Goal: Navigation & Orientation: Find specific page/section

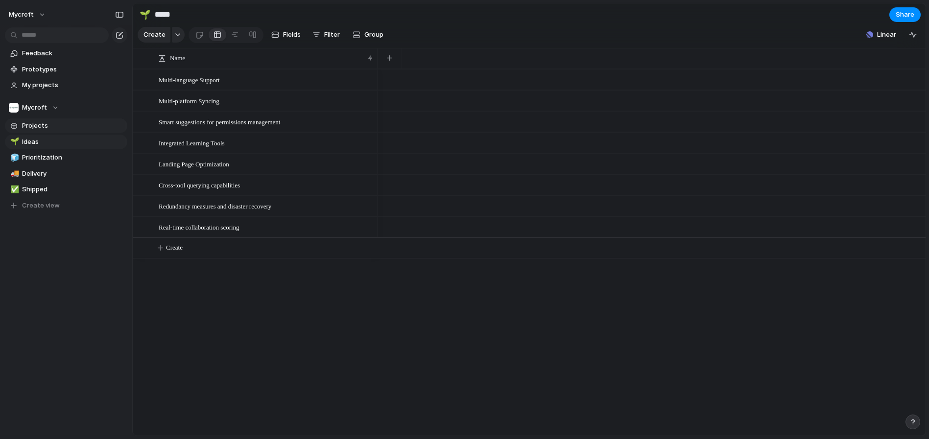
click at [40, 124] on span "Projects" at bounding box center [73, 126] width 102 height 10
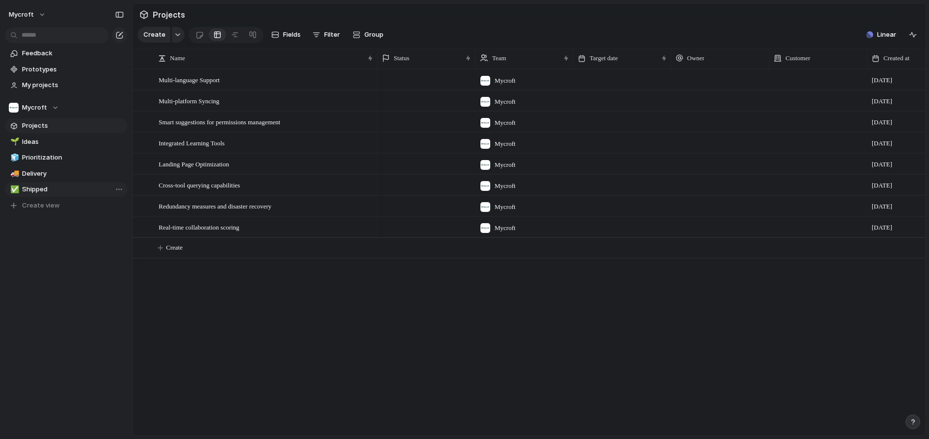
click at [34, 192] on span "Shipped" at bounding box center [73, 190] width 102 height 10
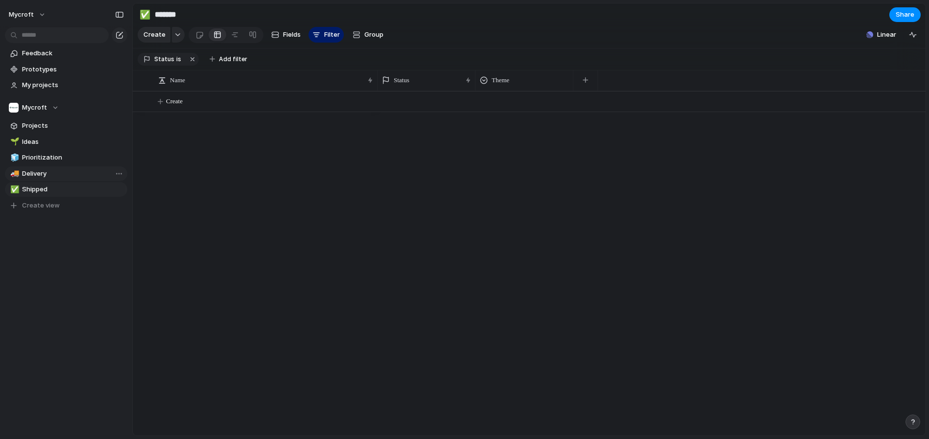
click at [36, 174] on span "Delivery" at bounding box center [73, 174] width 102 height 10
click at [44, 157] on span "Prioritization" at bounding box center [73, 158] width 102 height 10
type input "**********"
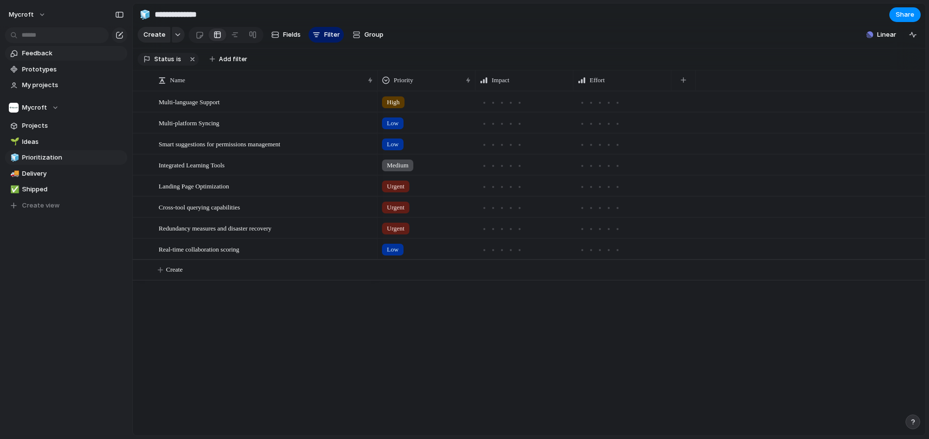
click at [54, 57] on span "Feedback" at bounding box center [73, 53] width 102 height 10
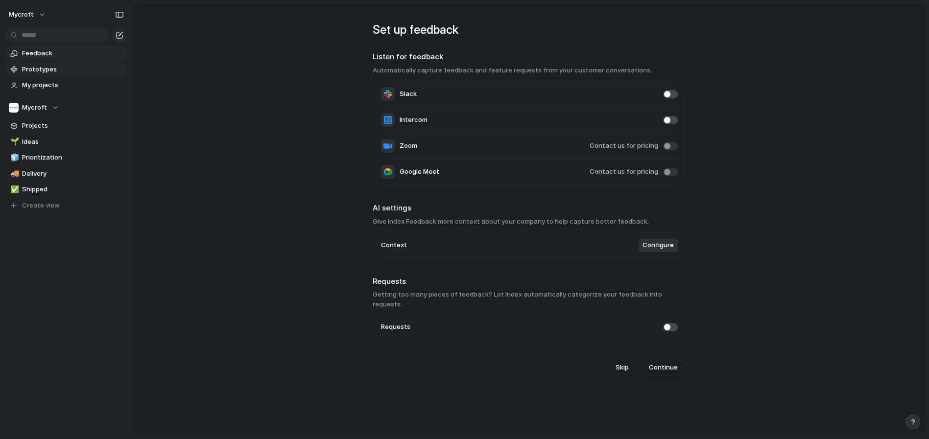
click at [54, 68] on span "Prototypes" at bounding box center [73, 70] width 102 height 10
click at [49, 86] on span "My projects" at bounding box center [73, 85] width 102 height 10
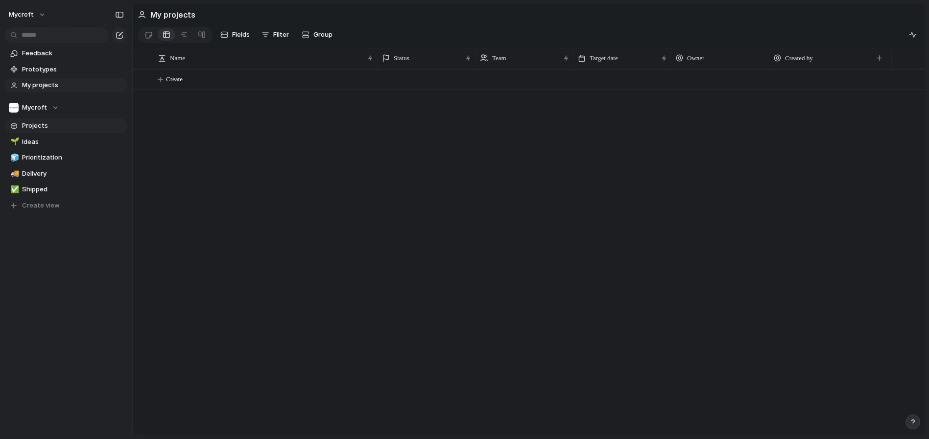
click at [32, 124] on span "Projects" at bounding box center [73, 126] width 102 height 10
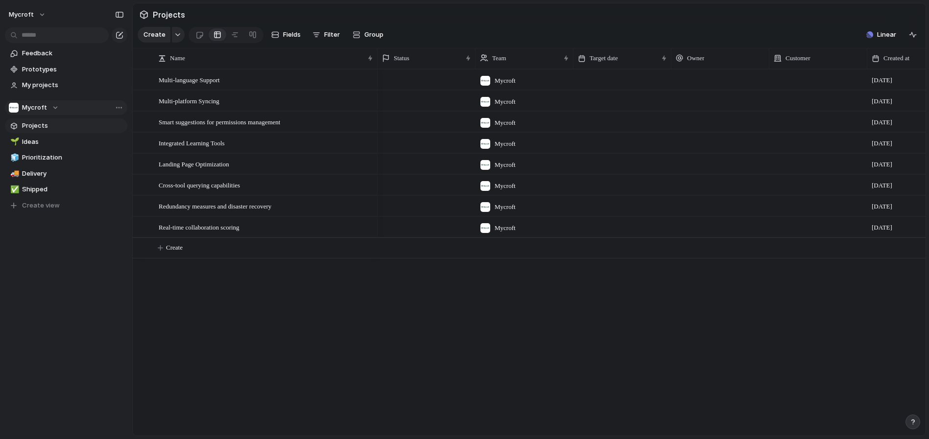
click at [45, 112] on span "Mycroft" at bounding box center [34, 108] width 25 height 10
click at [45, 160] on span "Feature Requests" at bounding box center [57, 164] width 55 height 10
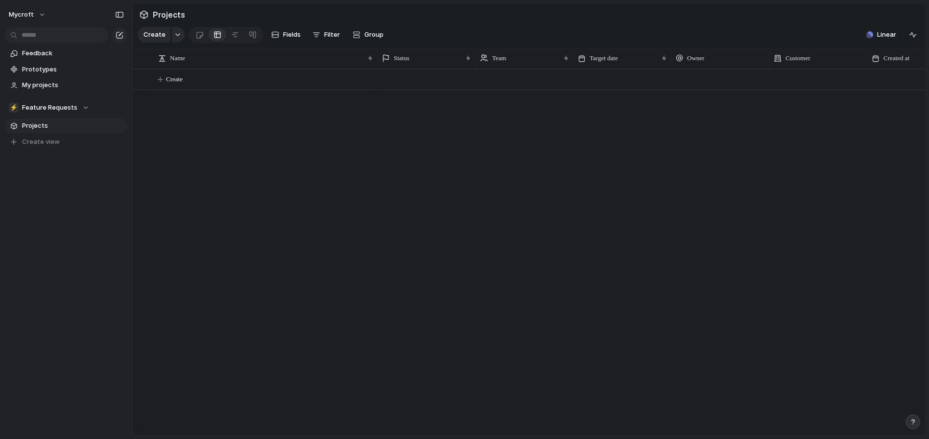
click at [48, 127] on span "Projects" at bounding box center [73, 126] width 102 height 10
click at [34, 54] on span "Feedback" at bounding box center [73, 53] width 102 height 10
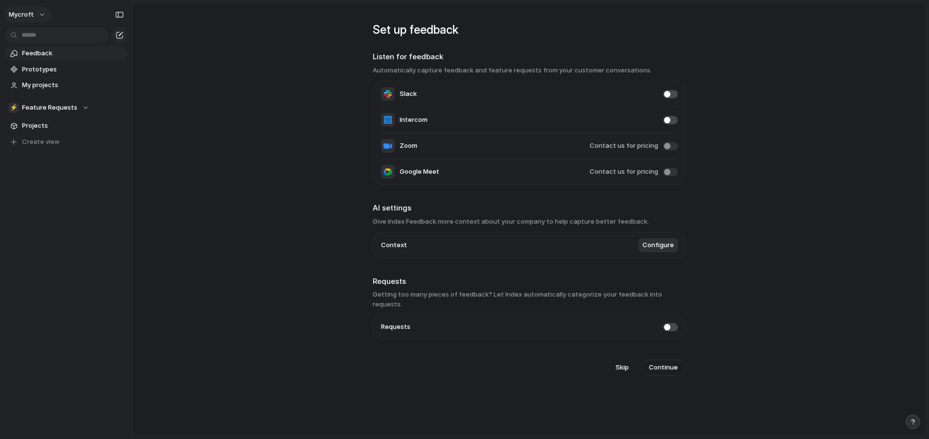
click at [38, 17] on button "Mycroft" at bounding box center [27, 15] width 47 height 16
click at [40, 11] on div "Settings Invite members Change theme Sign out" at bounding box center [464, 219] width 929 height 439
click at [64, 108] on span "Feature Requests" at bounding box center [49, 108] width 55 height 10
click at [47, 153] on div "Mycroft" at bounding box center [35, 147] width 41 height 12
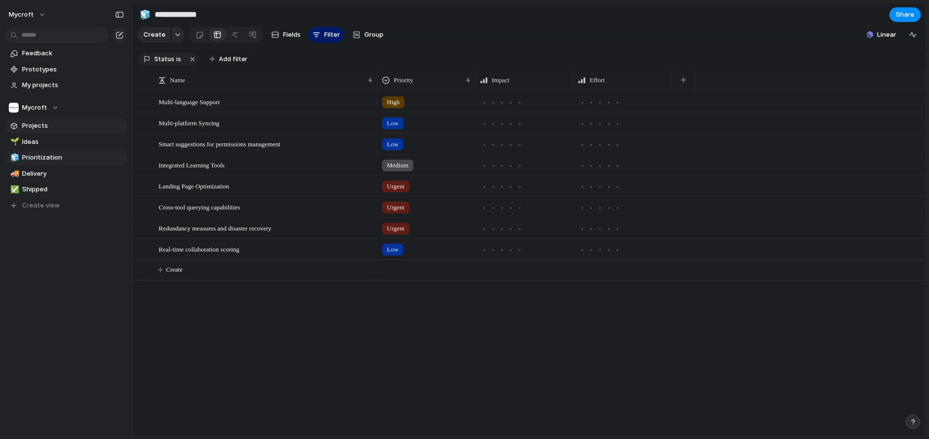
click at [42, 126] on span "Projects" at bounding box center [73, 126] width 102 height 10
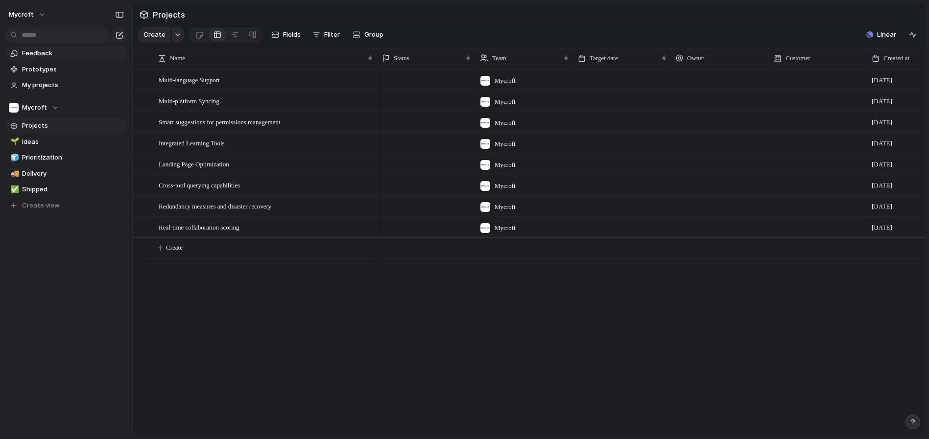
click at [39, 50] on span "Feedback" at bounding box center [73, 53] width 102 height 10
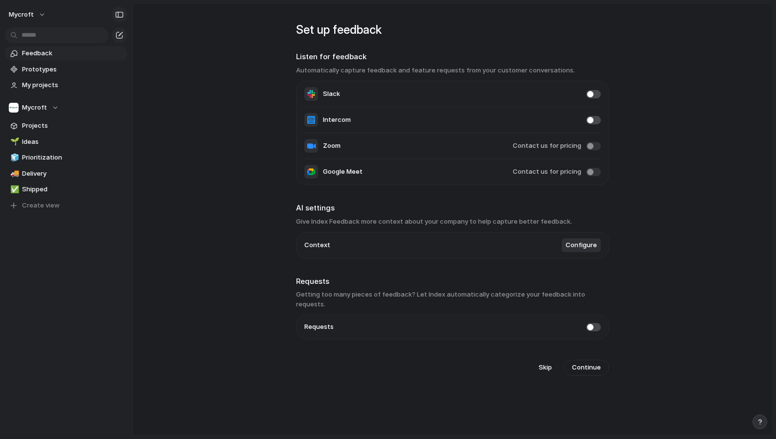
click at [122, 9] on button "button" at bounding box center [120, 15] width 16 height 16
click at [576, 252] on button "Configure" at bounding box center [581, 245] width 39 height 14
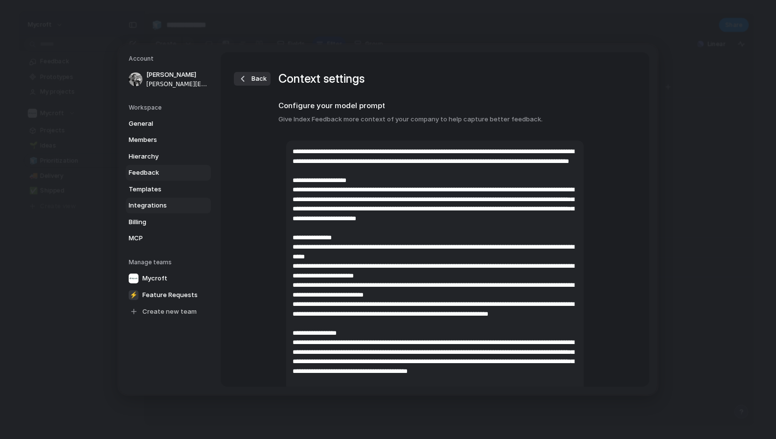
click at [155, 202] on span "Integrations" at bounding box center [160, 206] width 63 height 10
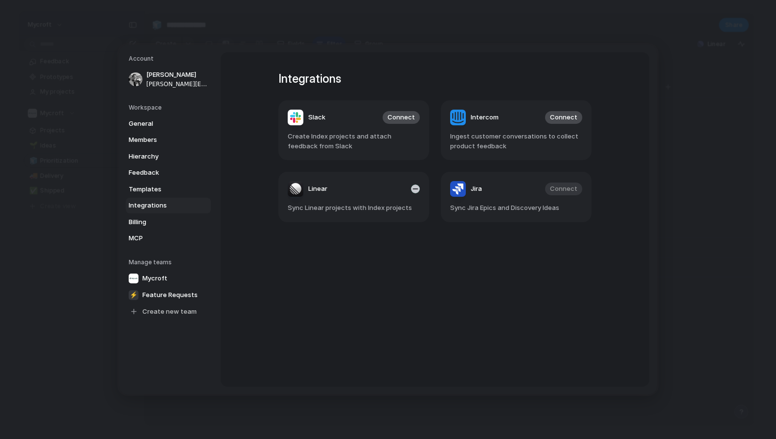
click at [313, 189] on span "Linear" at bounding box center [317, 189] width 19 height 10
click at [149, 189] on span "Templates" at bounding box center [160, 190] width 63 height 10
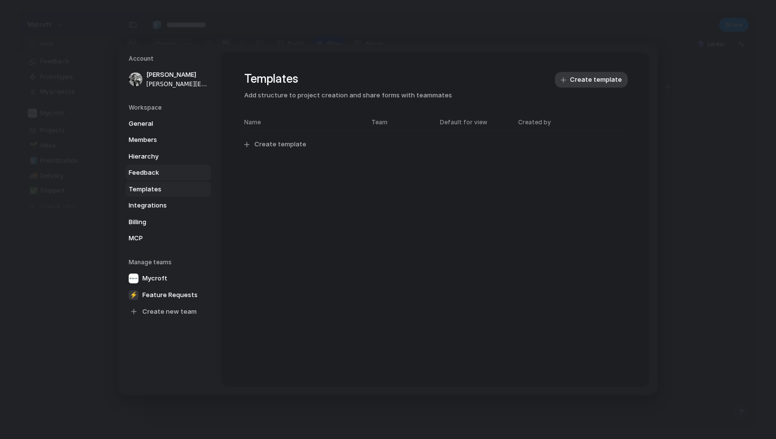
click at [154, 173] on span "Feedback" at bounding box center [160, 173] width 63 height 10
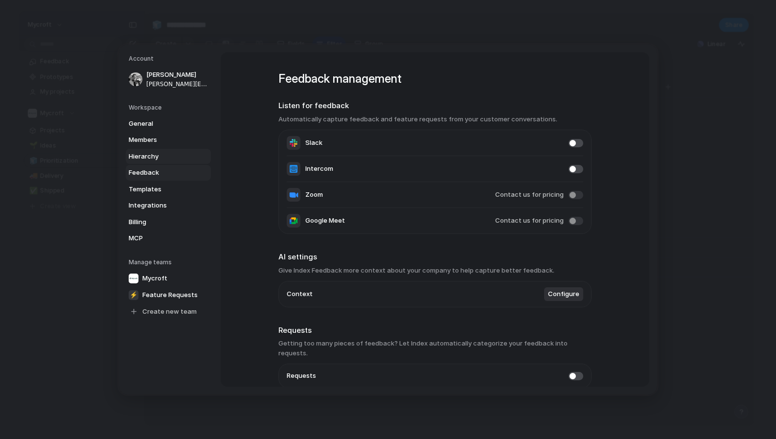
click at [158, 160] on span "Hierarchy" at bounding box center [160, 157] width 63 height 10
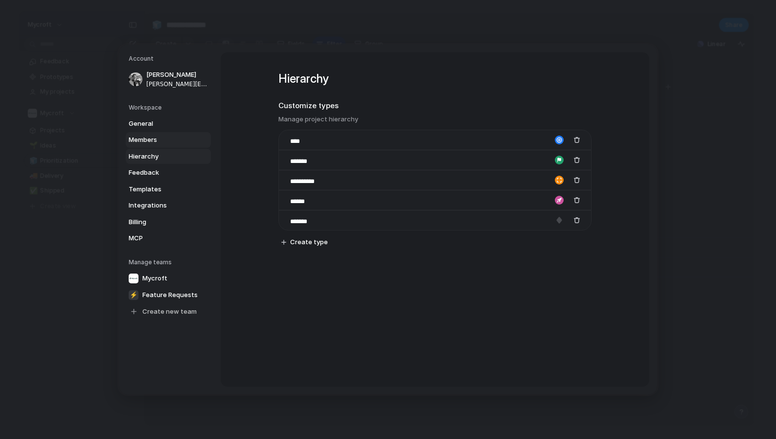
click at [157, 140] on span "Members" at bounding box center [160, 140] width 63 height 10
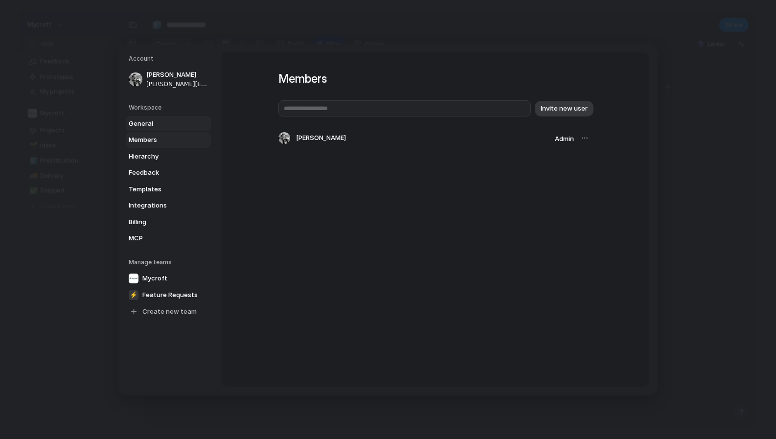
click at [156, 129] on link "General" at bounding box center [168, 124] width 85 height 16
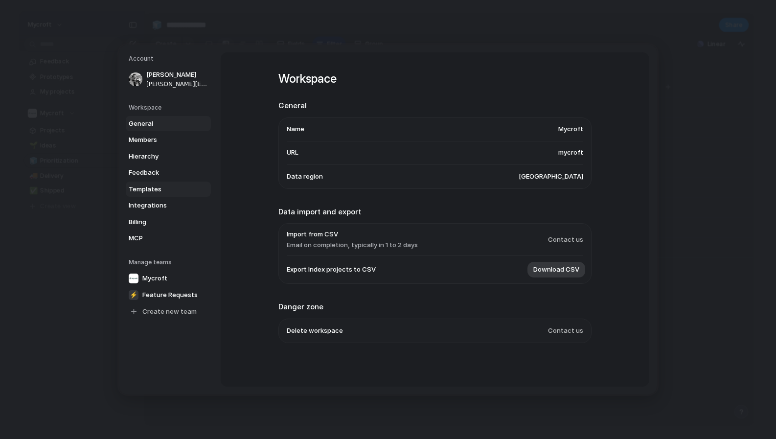
click at [152, 188] on span "Templates" at bounding box center [160, 190] width 63 height 10
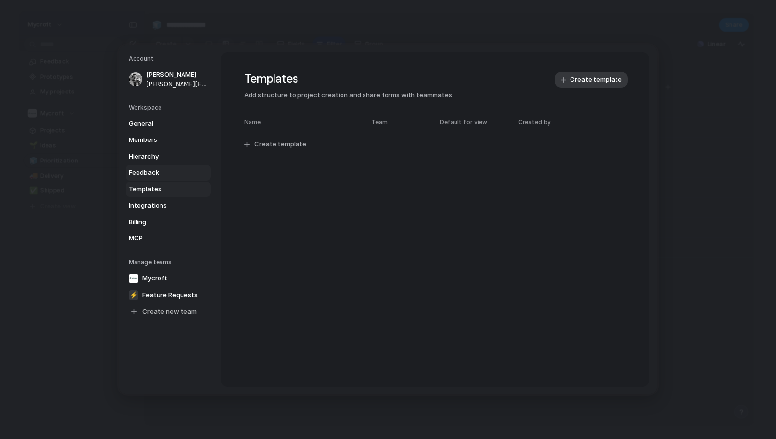
click at [154, 173] on span "Feedback" at bounding box center [160, 173] width 63 height 10
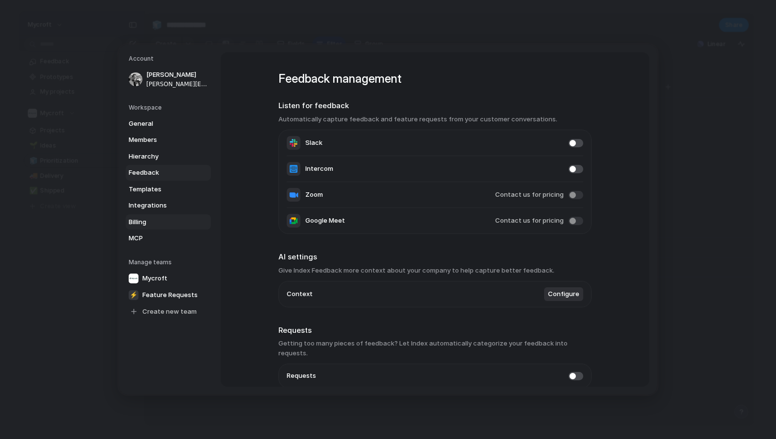
click at [147, 215] on link "Billing" at bounding box center [168, 222] width 85 height 16
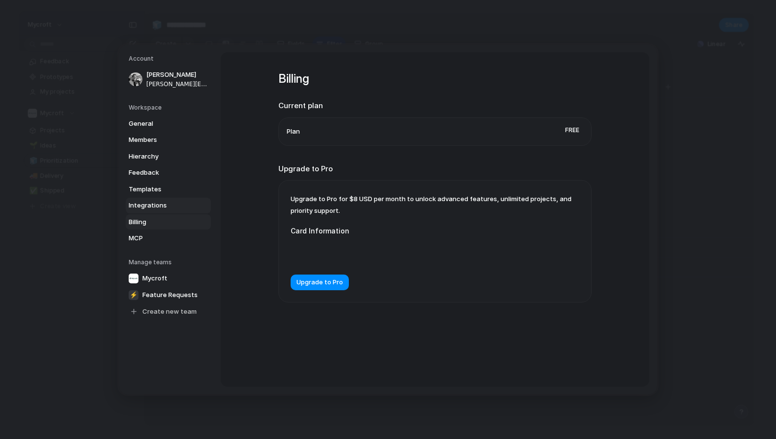
click at [147, 203] on span "Integrations" at bounding box center [160, 206] width 63 height 10
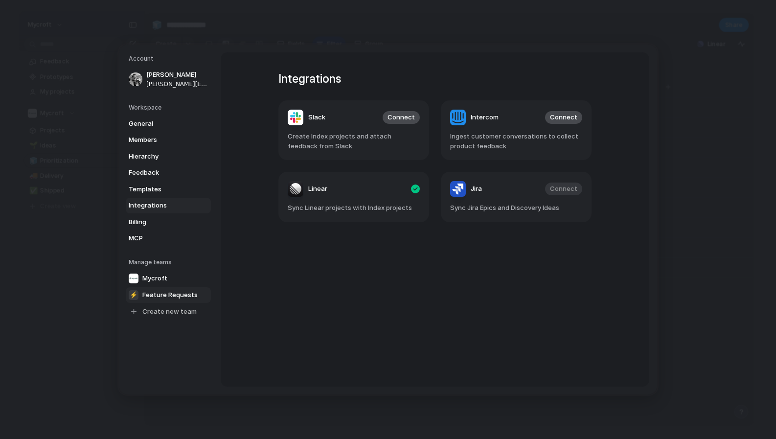
click at [156, 296] on span "Feature Requests" at bounding box center [169, 295] width 55 height 10
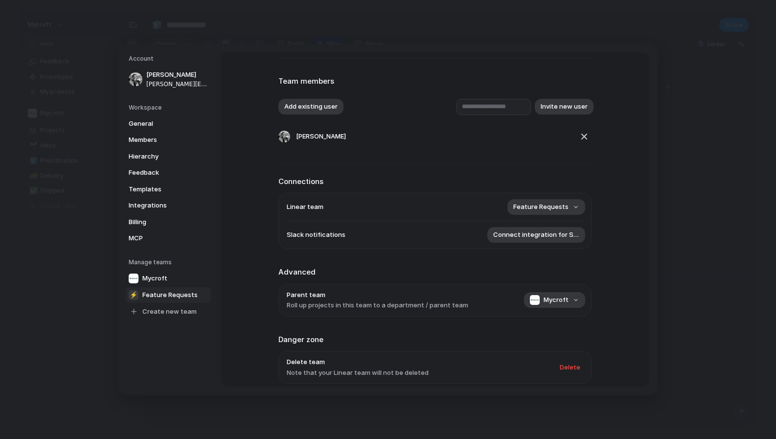
scroll to position [55, 0]
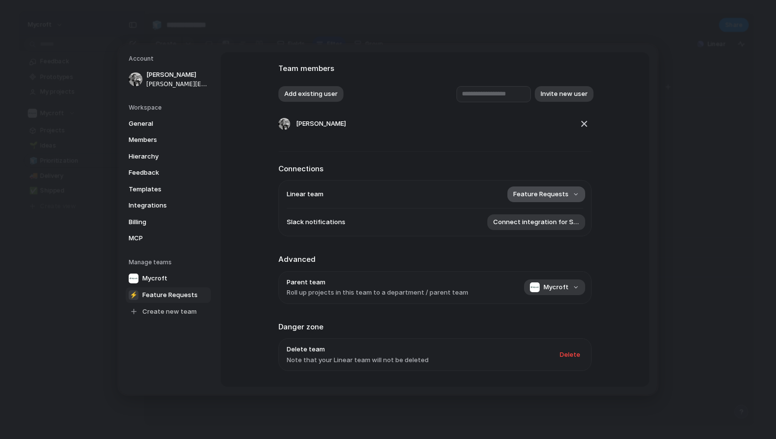
click at [560, 192] on span "Feature Requests" at bounding box center [540, 194] width 55 height 10
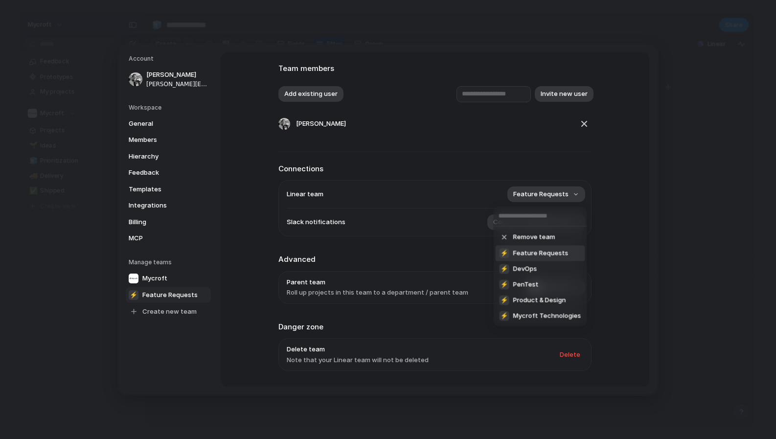
click at [557, 254] on span "Feature Requests" at bounding box center [540, 254] width 55 height 10
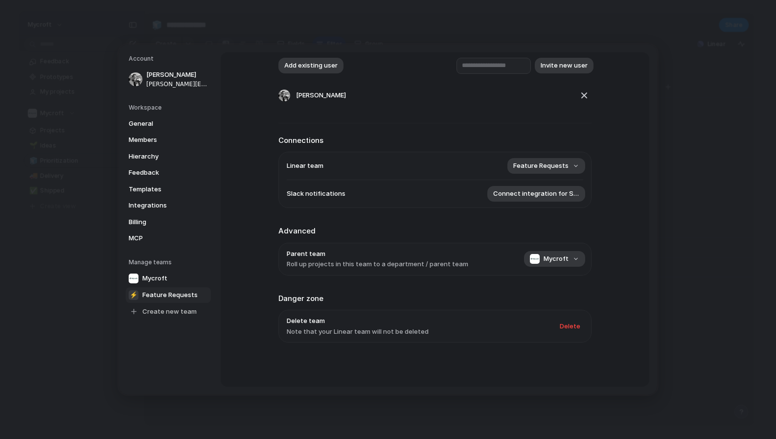
scroll to position [0, 0]
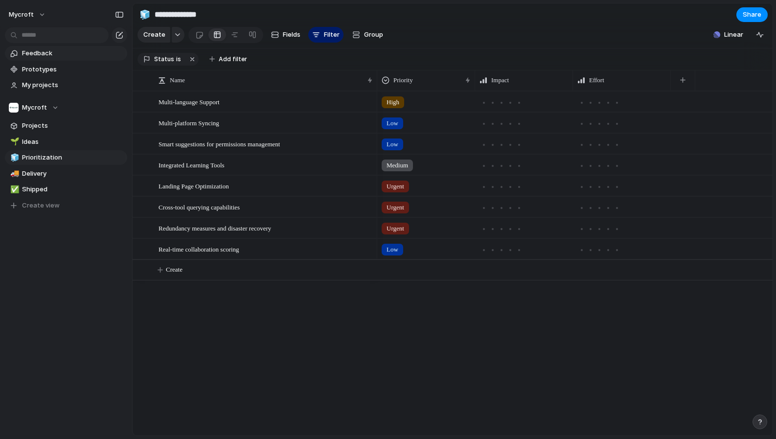
click at [39, 53] on span "Feedback" at bounding box center [73, 53] width 102 height 10
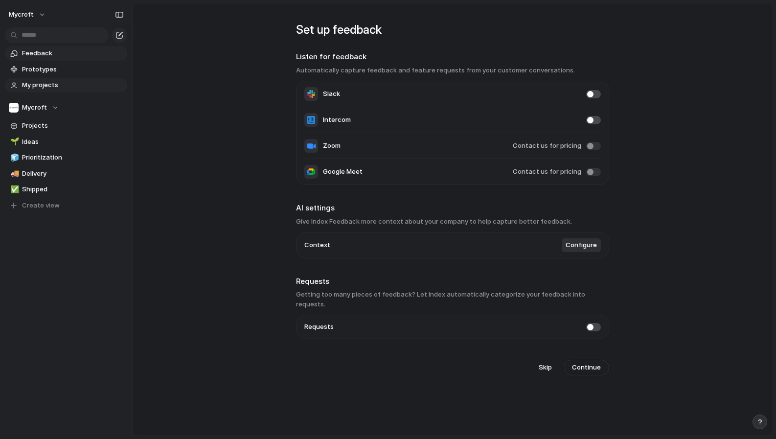
click at [55, 83] on span "My projects" at bounding box center [73, 85] width 102 height 10
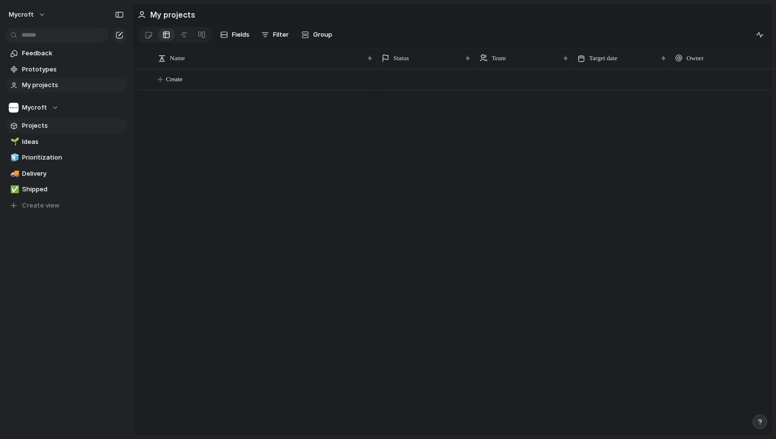
click at [36, 127] on span "Projects" at bounding box center [73, 126] width 102 height 10
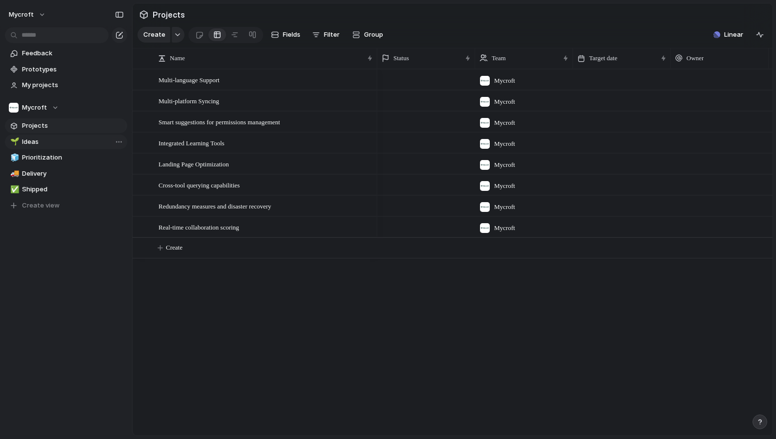
click at [35, 143] on span "Ideas" at bounding box center [73, 142] width 102 height 10
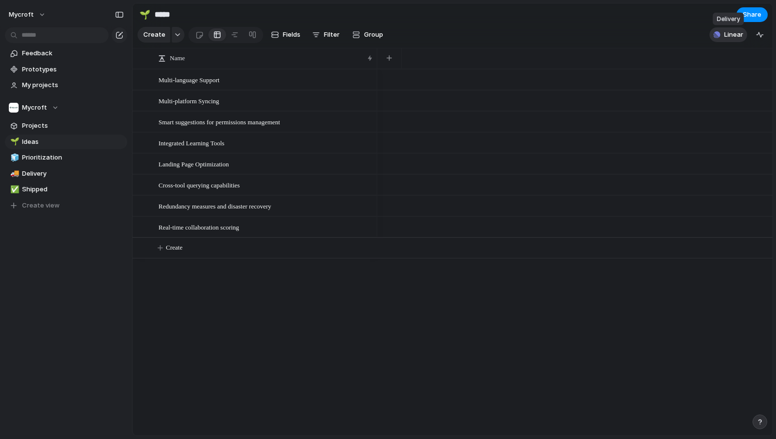
click at [735, 32] on span "Linear" at bounding box center [733, 35] width 19 height 10
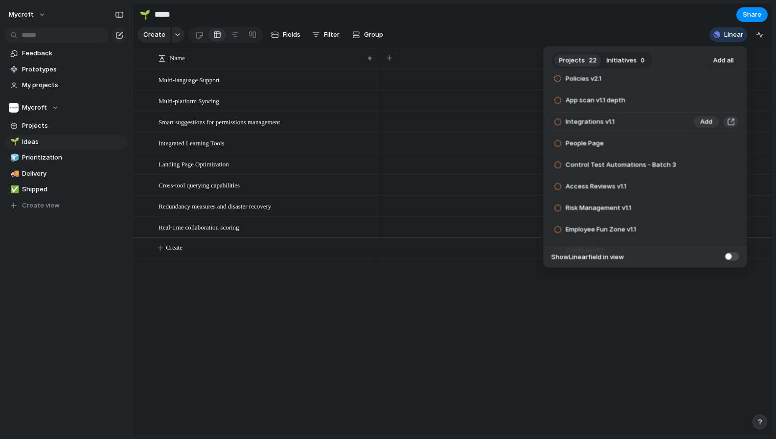
scroll to position [57, 0]
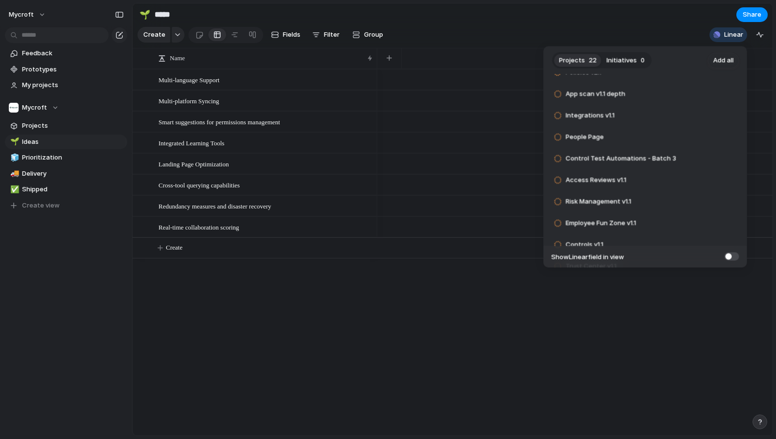
click at [723, 254] on footer "Show Linear field in view" at bounding box center [646, 257] width 204 height 22
click at [728, 256] on span at bounding box center [732, 256] width 15 height 8
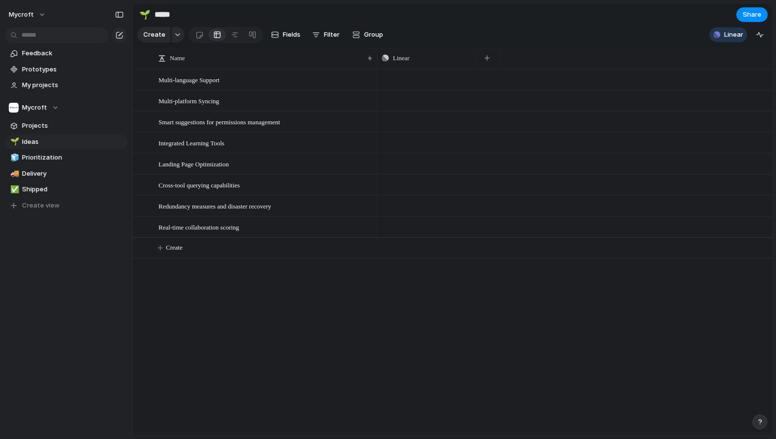
drag, startPoint x: 594, startPoint y: 15, endPoint x: 510, endPoint y: 31, distance: 85.8
click at [594, 15] on div "Projects 22 Initiatives 0 Add all Cloud Scan v1.1: Depth Add Policies v2.1 Add …" at bounding box center [388, 219] width 776 height 439
click at [402, 57] on span "Linear" at bounding box center [401, 58] width 17 height 10
click at [405, 56] on div "Modify Hide Sort ascending Sort descending" at bounding box center [388, 219] width 776 height 439
click at [294, 60] on div "Name" at bounding box center [261, 58] width 206 height 10
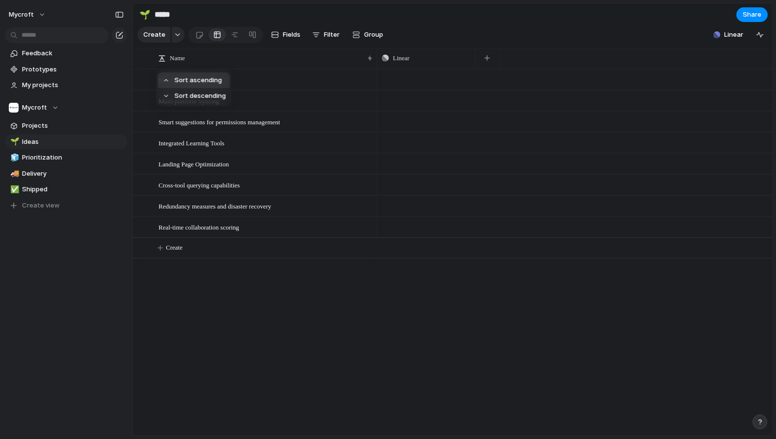
click at [405, 61] on div "Sort ascending Sort descending" at bounding box center [388, 219] width 776 height 439
click at [55, 161] on span "Prioritization" at bounding box center [73, 158] width 102 height 10
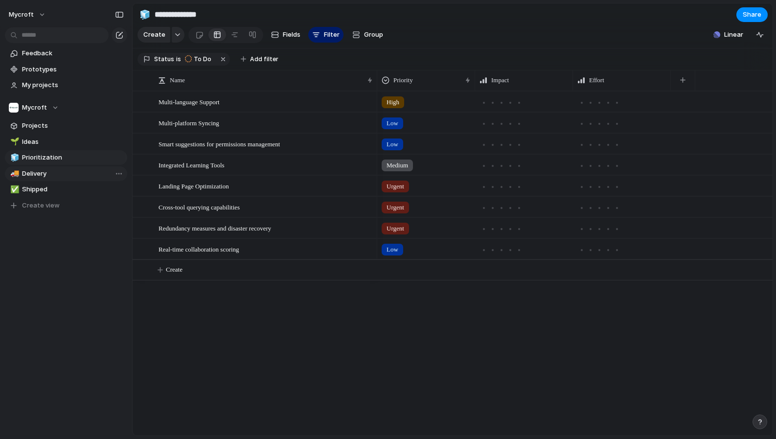
click at [54, 172] on span "Delivery" at bounding box center [73, 174] width 102 height 10
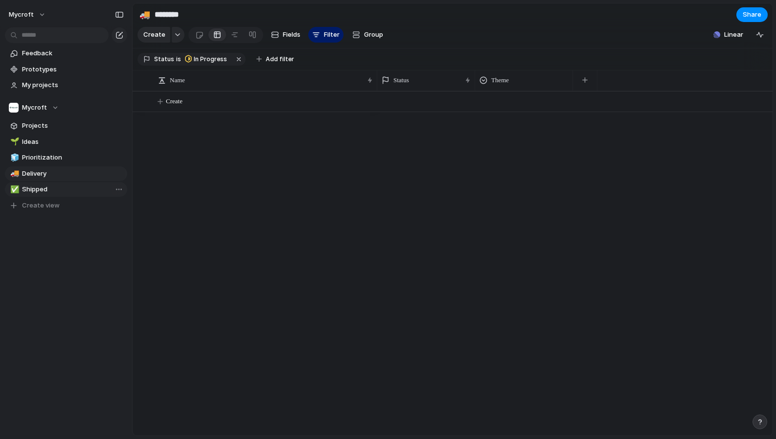
click at [50, 188] on span "Shipped" at bounding box center [73, 190] width 102 height 10
type input "*******"
click at [43, 128] on span "Projects" at bounding box center [73, 126] width 102 height 10
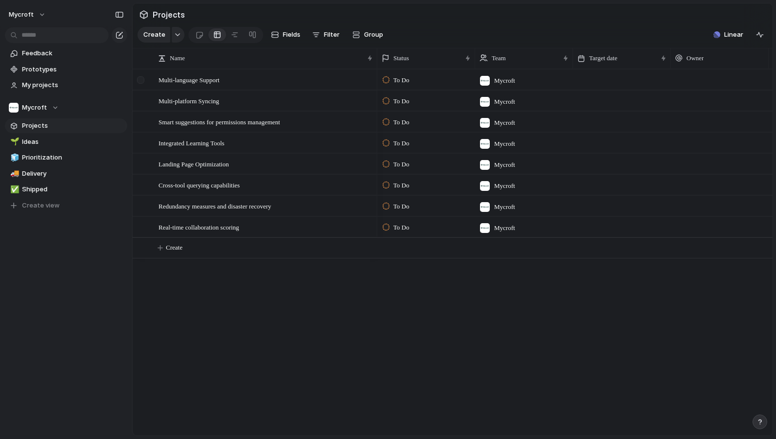
click at [143, 82] on div at bounding box center [140, 79] width 7 height 7
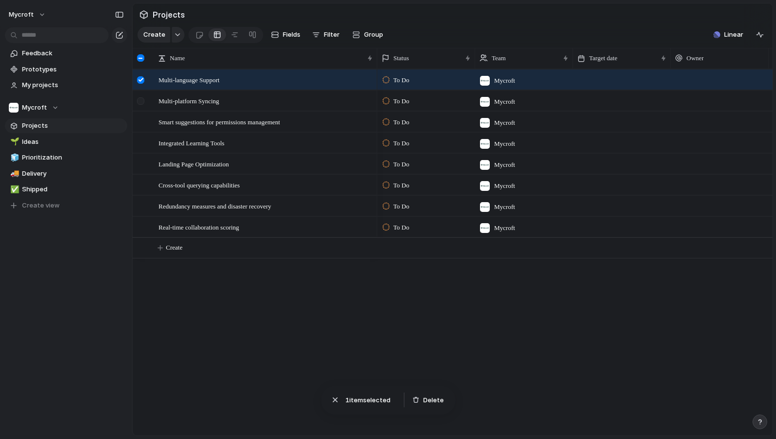
click at [142, 101] on div at bounding box center [140, 100] width 7 height 7
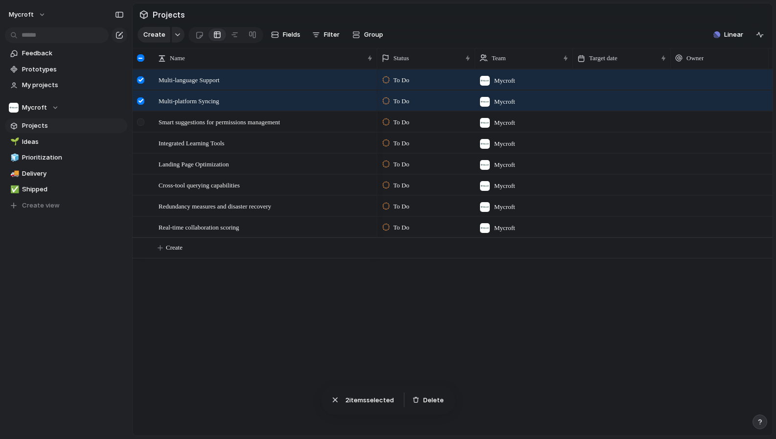
click at [143, 123] on div at bounding box center [140, 121] width 7 height 7
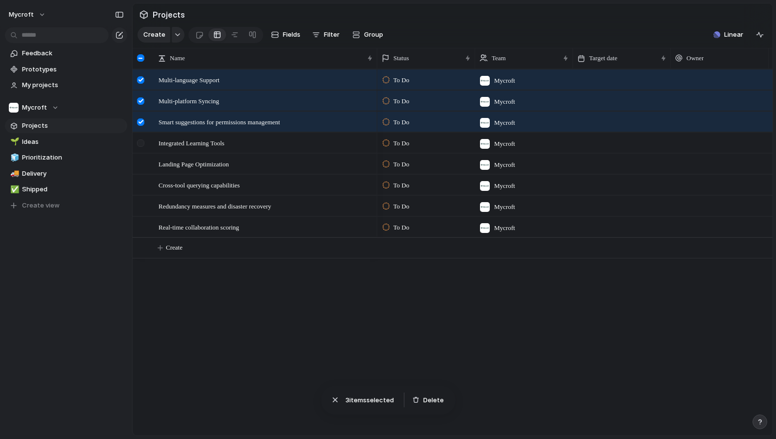
click at [141, 147] on div at bounding box center [142, 146] width 18 height 26
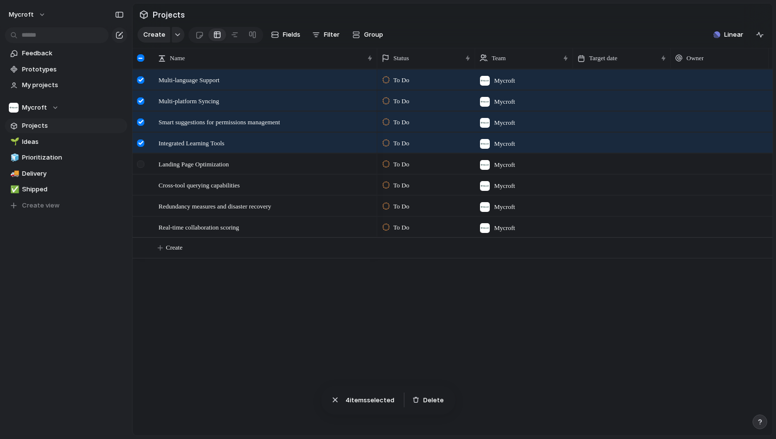
click at [140, 163] on div at bounding box center [140, 164] width 7 height 7
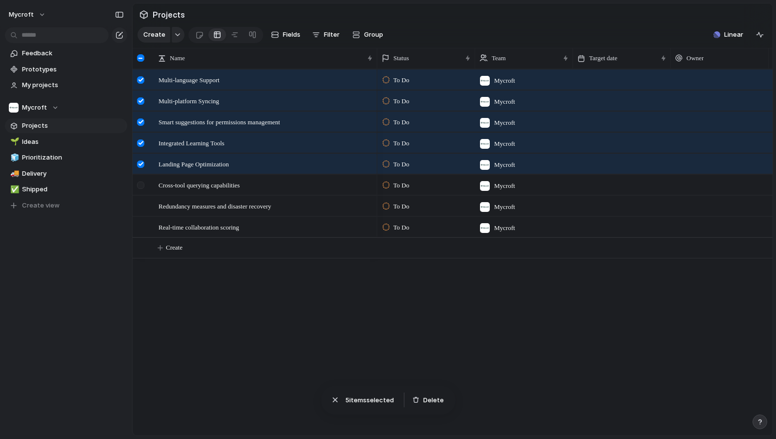
click at [139, 187] on div at bounding box center [140, 185] width 7 height 7
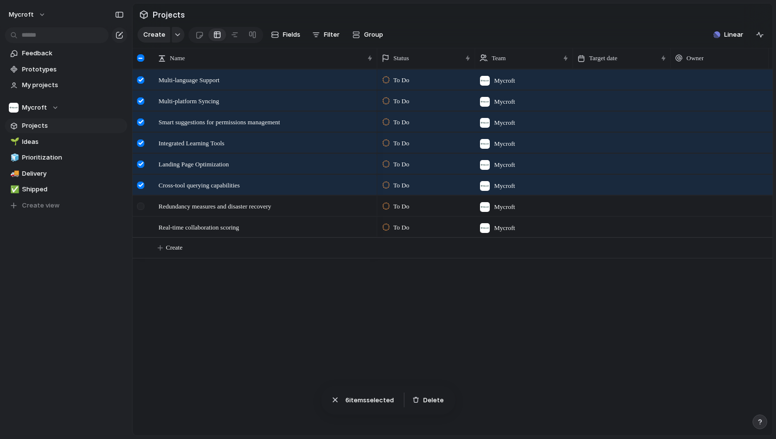
click at [141, 206] on div at bounding box center [140, 206] width 7 height 7
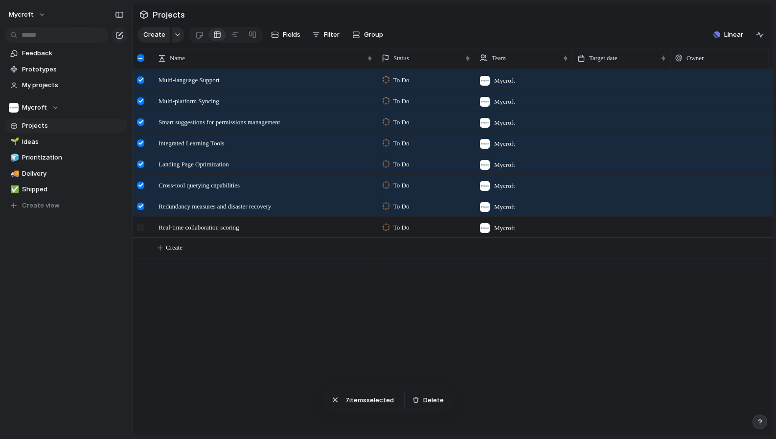
click at [140, 228] on div at bounding box center [140, 227] width 7 height 7
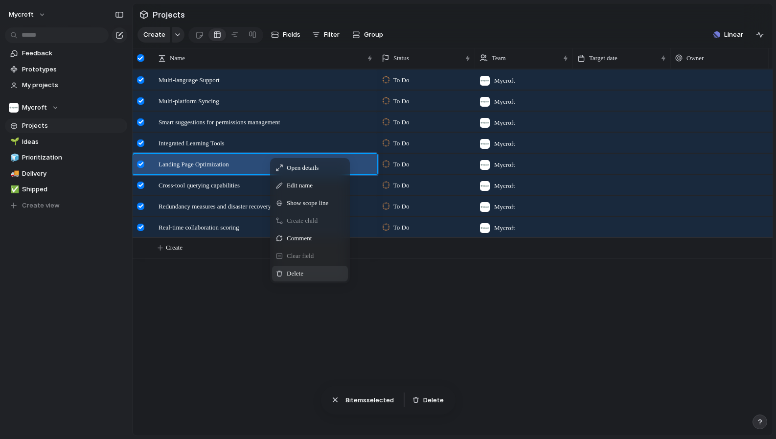
click at [293, 271] on span "Delete" at bounding box center [295, 274] width 17 height 10
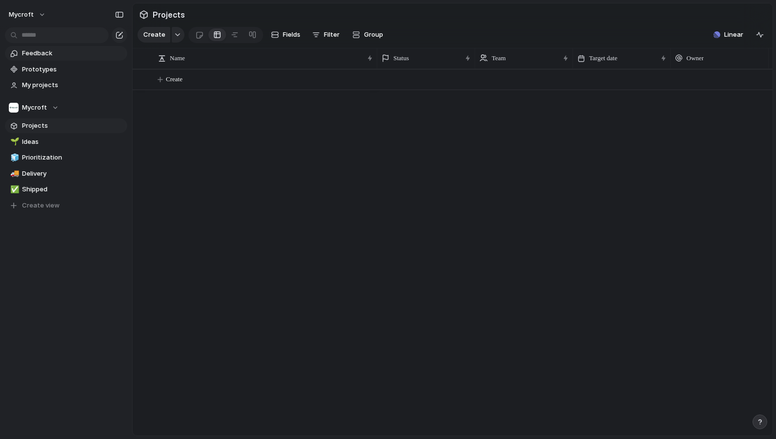
click at [54, 55] on span "Feedback" at bounding box center [73, 53] width 102 height 10
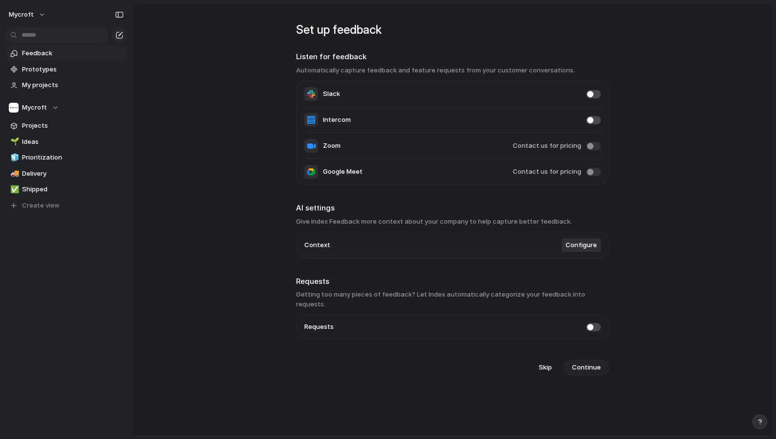
click at [576, 363] on span "Continue" at bounding box center [586, 368] width 29 height 10
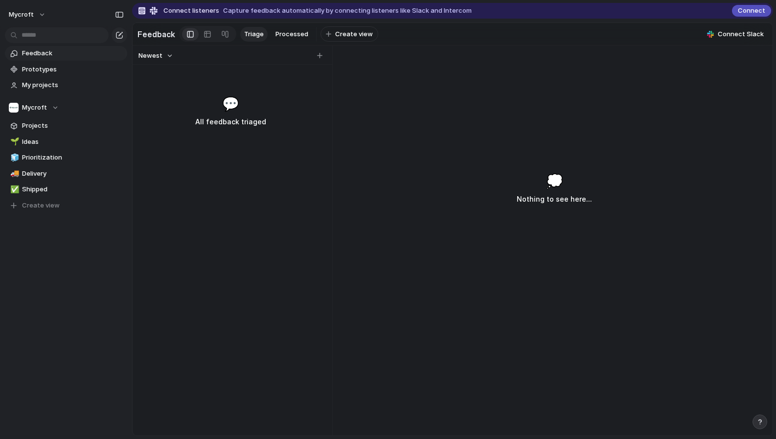
click at [562, 42] on section "Feedback Triage Processed To pick up a draggable item, press the space bar. Whi…" at bounding box center [453, 34] width 640 height 22
click at [75, 127] on span "Projects" at bounding box center [73, 126] width 102 height 10
